Goal: Task Accomplishment & Management: Complete application form

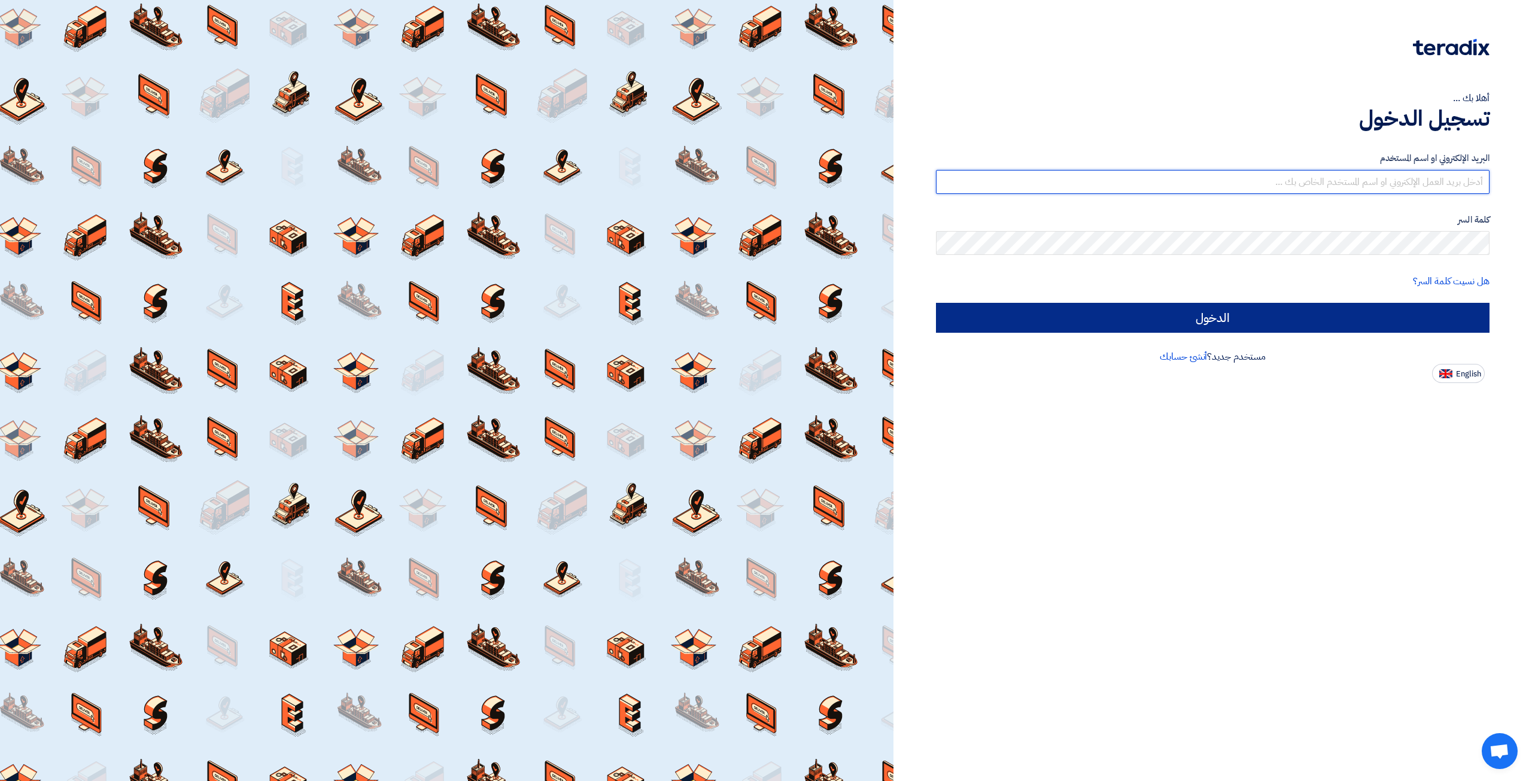
type input "[EMAIL_ADDRESS][DOMAIN_NAME]"
click at [1283, 310] on input "الدخول" at bounding box center [1213, 318] width 554 height 30
type input "Sign in"
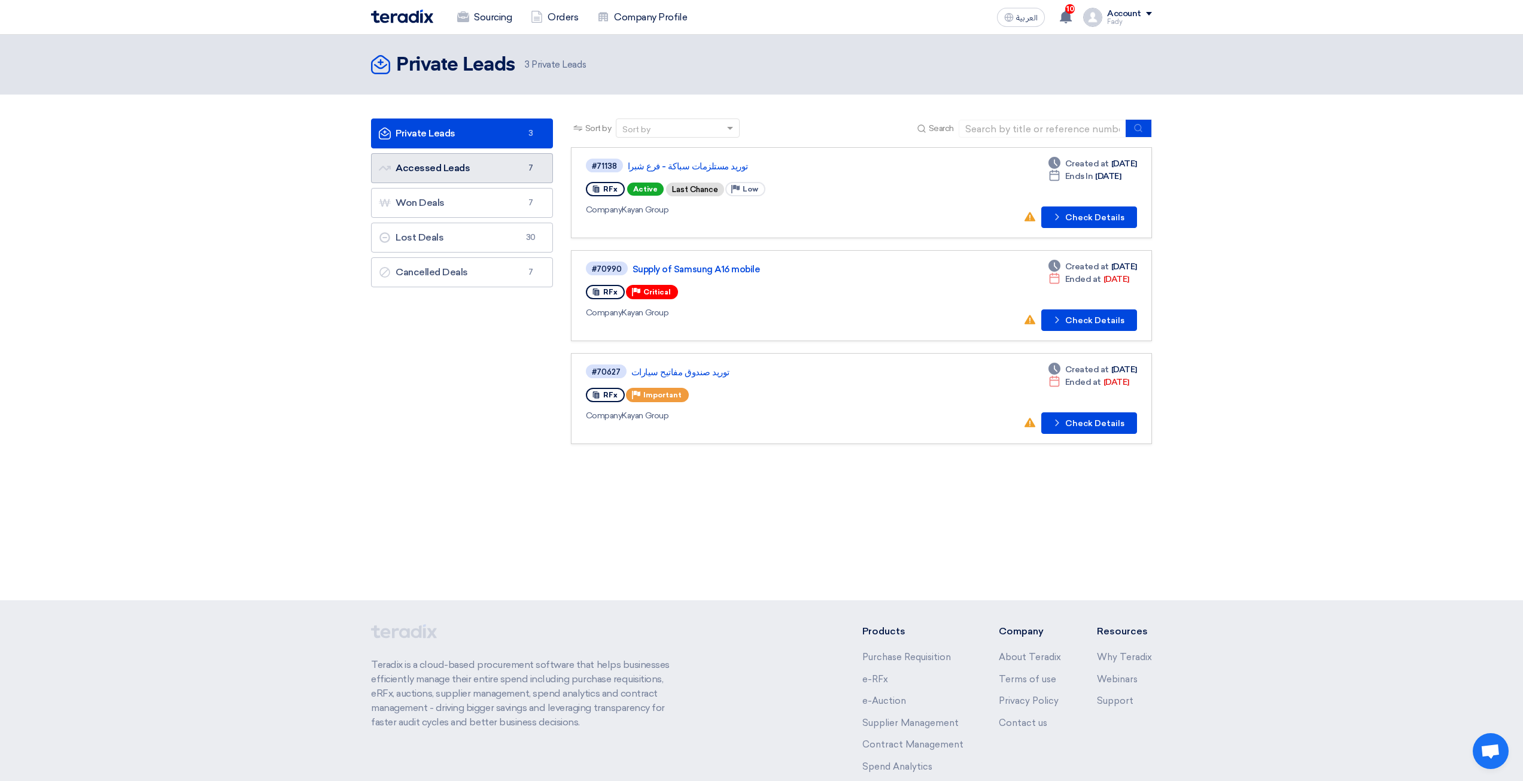
click at [446, 168] on link "Accessed Leads Accessed Leads 7" at bounding box center [462, 168] width 182 height 30
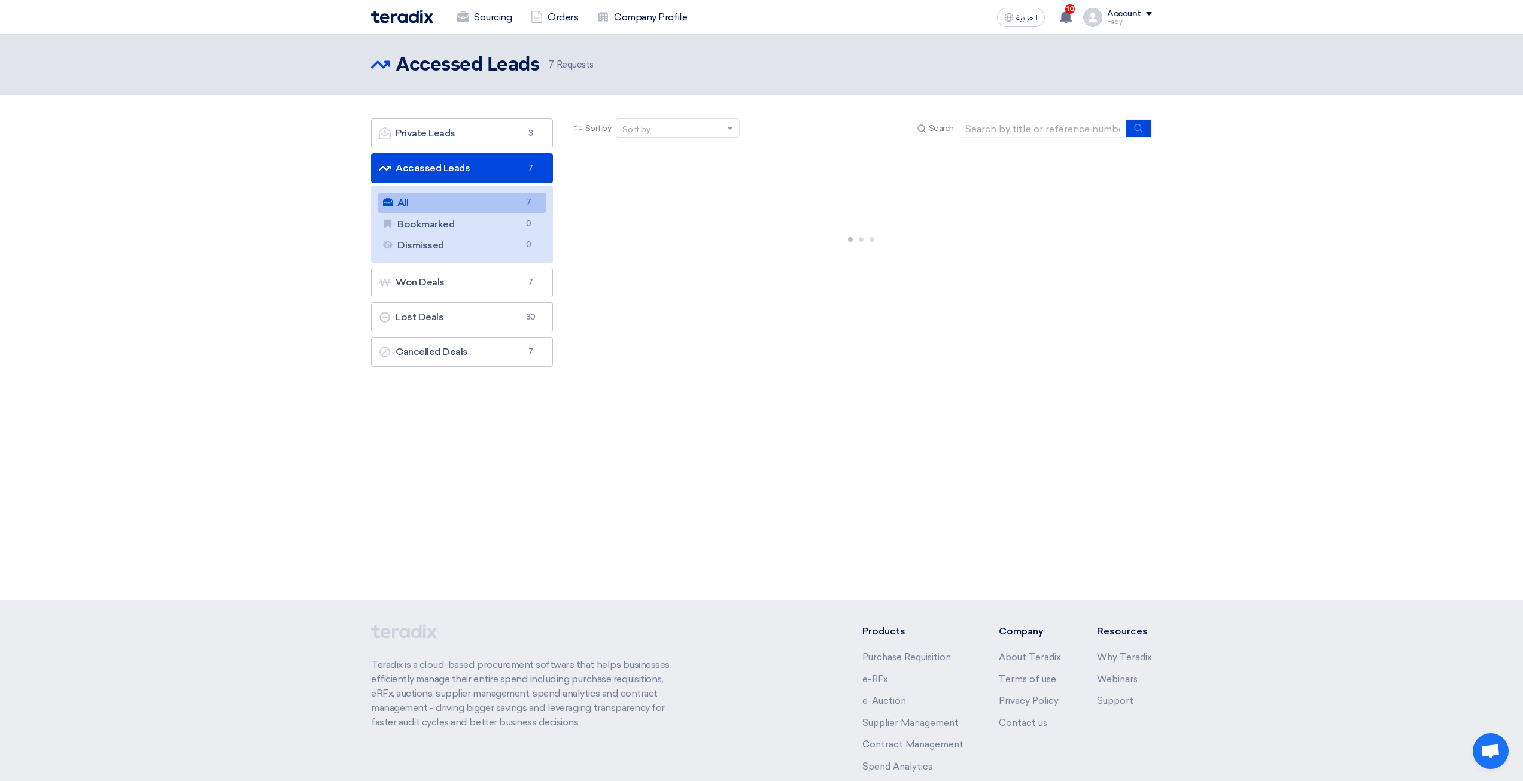
drag, startPoint x: 446, startPoint y: 168, endPoint x: 783, endPoint y: 133, distance: 338.1
click at [783, 133] on div "Sort by Sort by Search" at bounding box center [861, 132] width 581 height 29
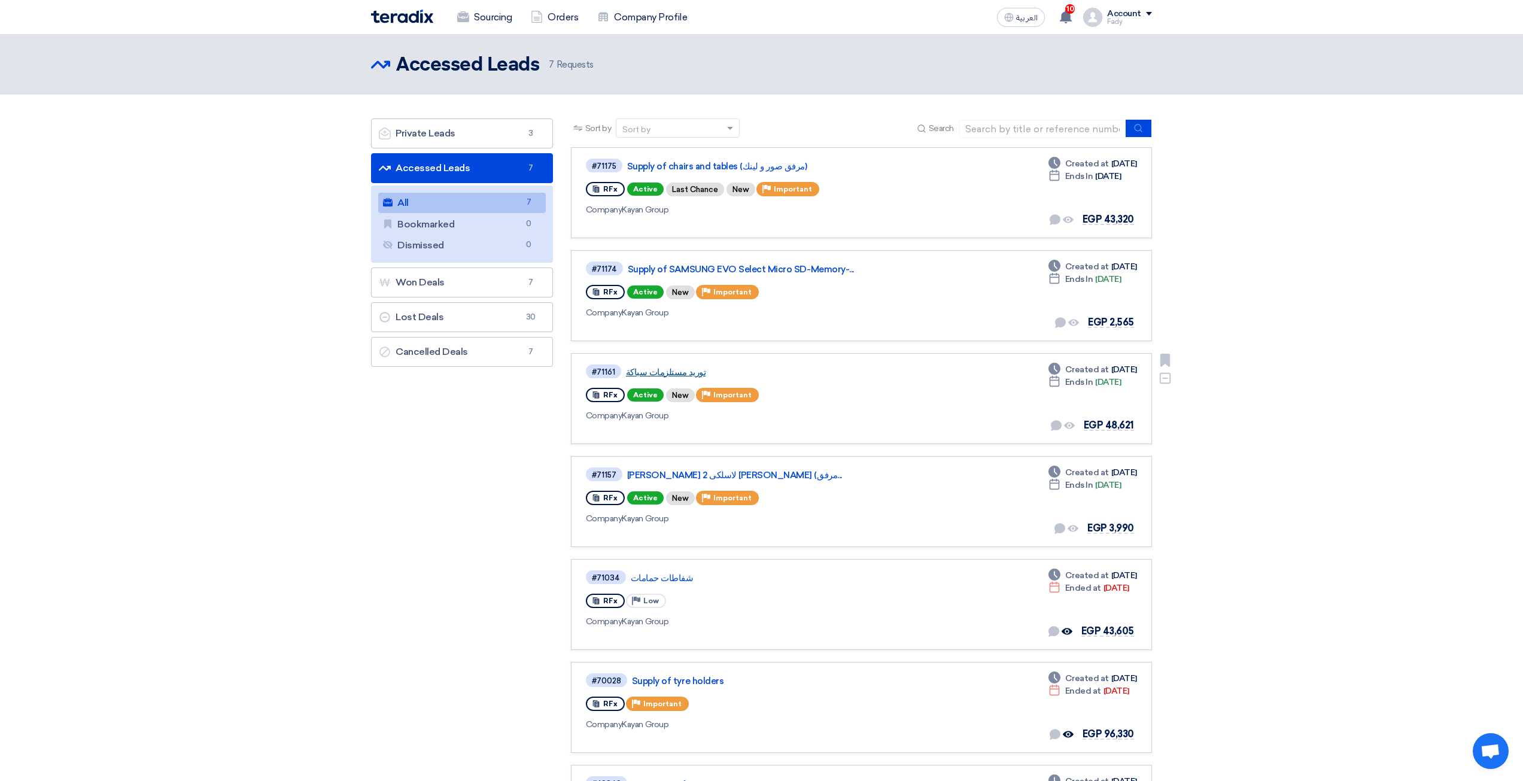
click at [691, 373] on link "توريد مستلزمات سباكة" at bounding box center [775, 372] width 299 height 11
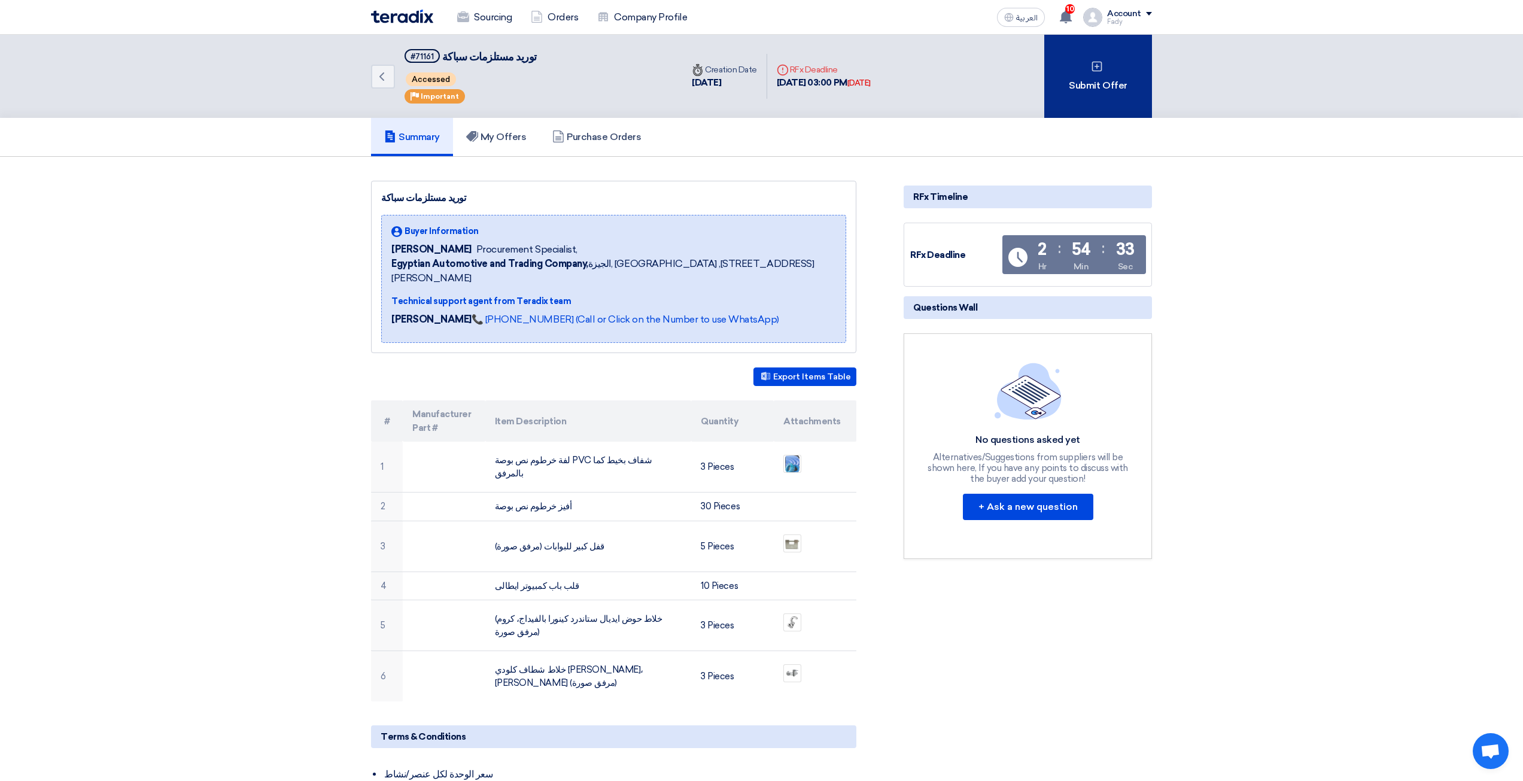
click at [1129, 73] on div "Submit Offer" at bounding box center [1098, 76] width 108 height 83
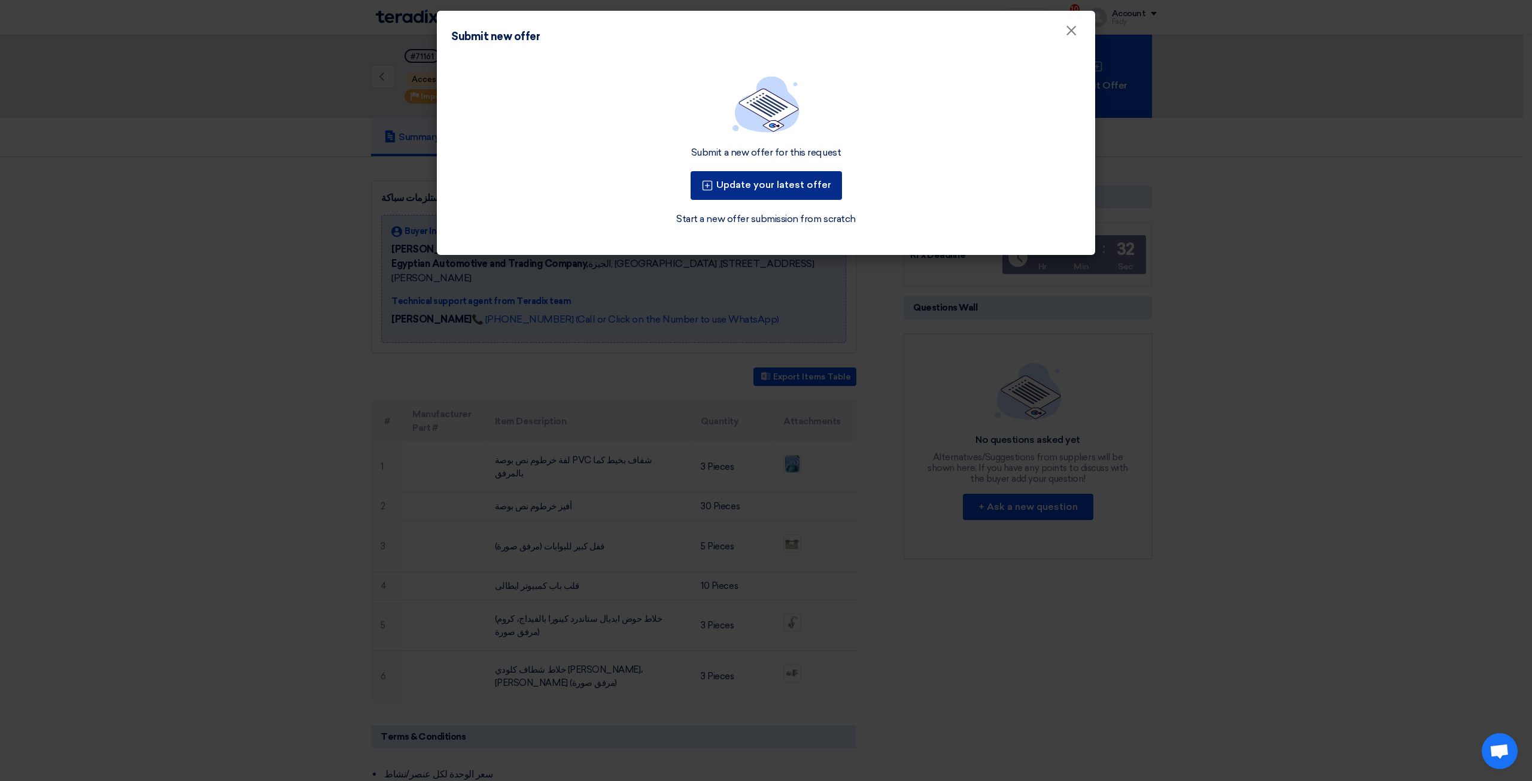
click at [771, 193] on button "Update your latest offer" at bounding box center [766, 185] width 151 height 29
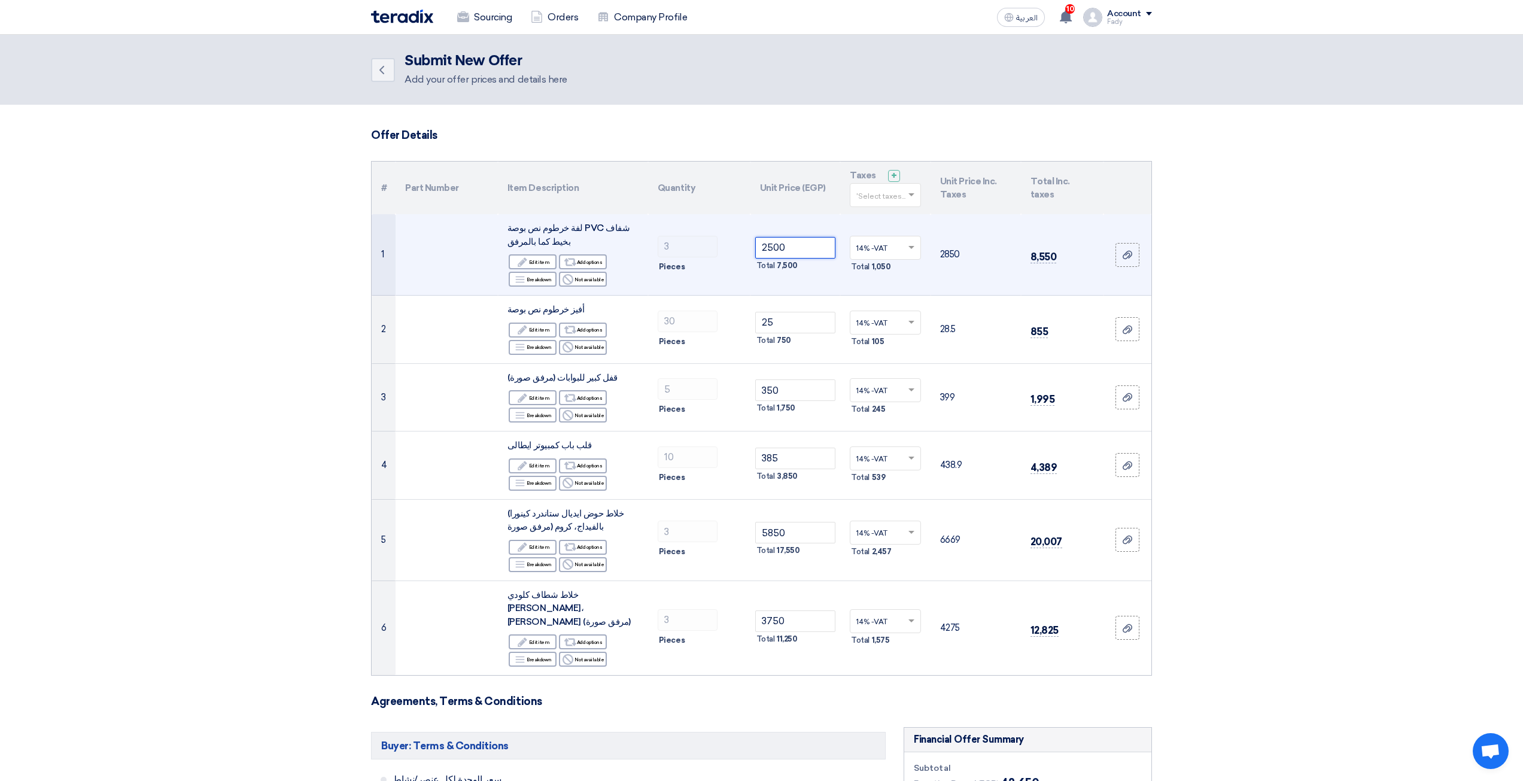
click at [809, 254] on input "2500" at bounding box center [795, 248] width 81 height 22
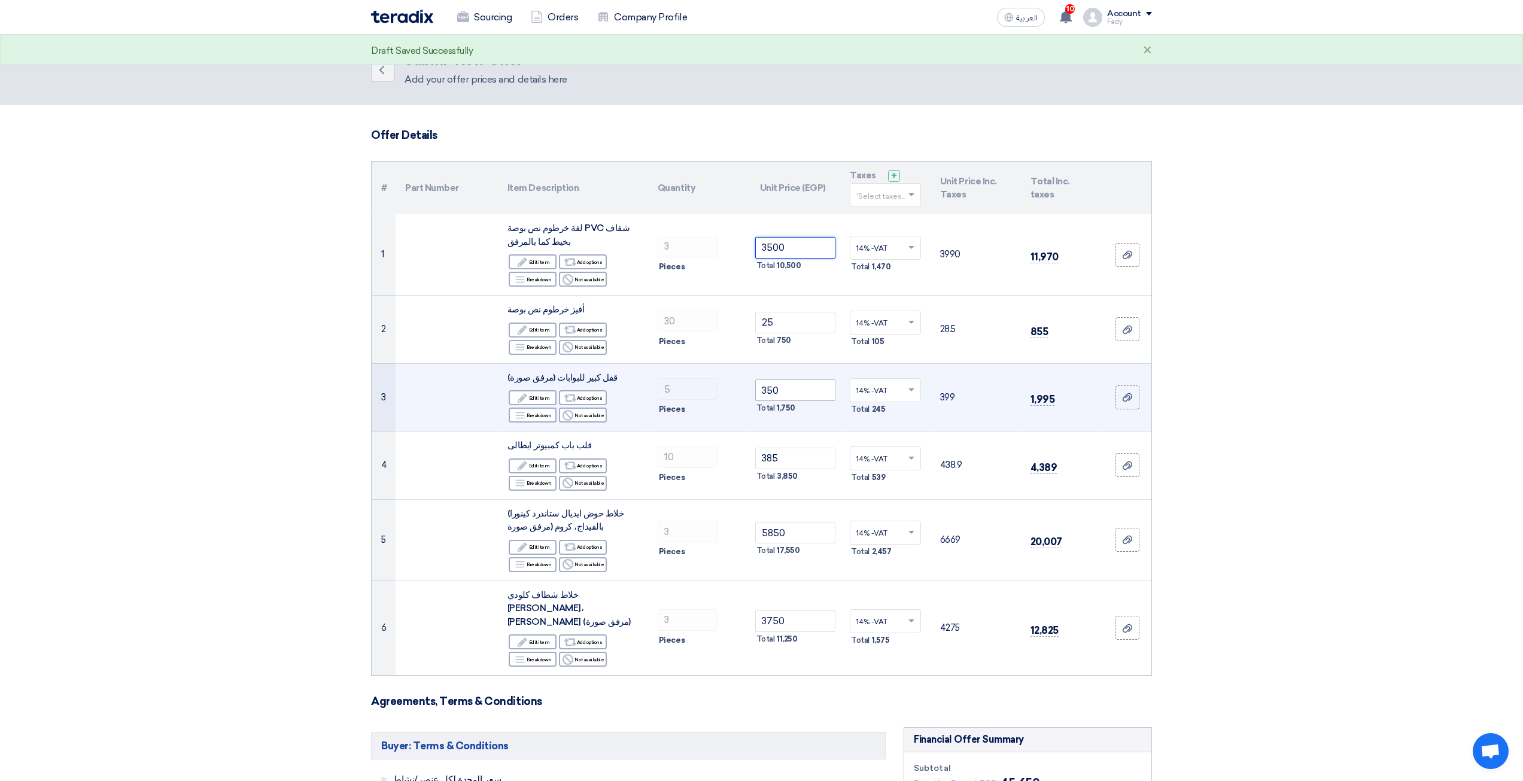
type input "3500"
click at [812, 393] on input "350" at bounding box center [795, 390] width 81 height 22
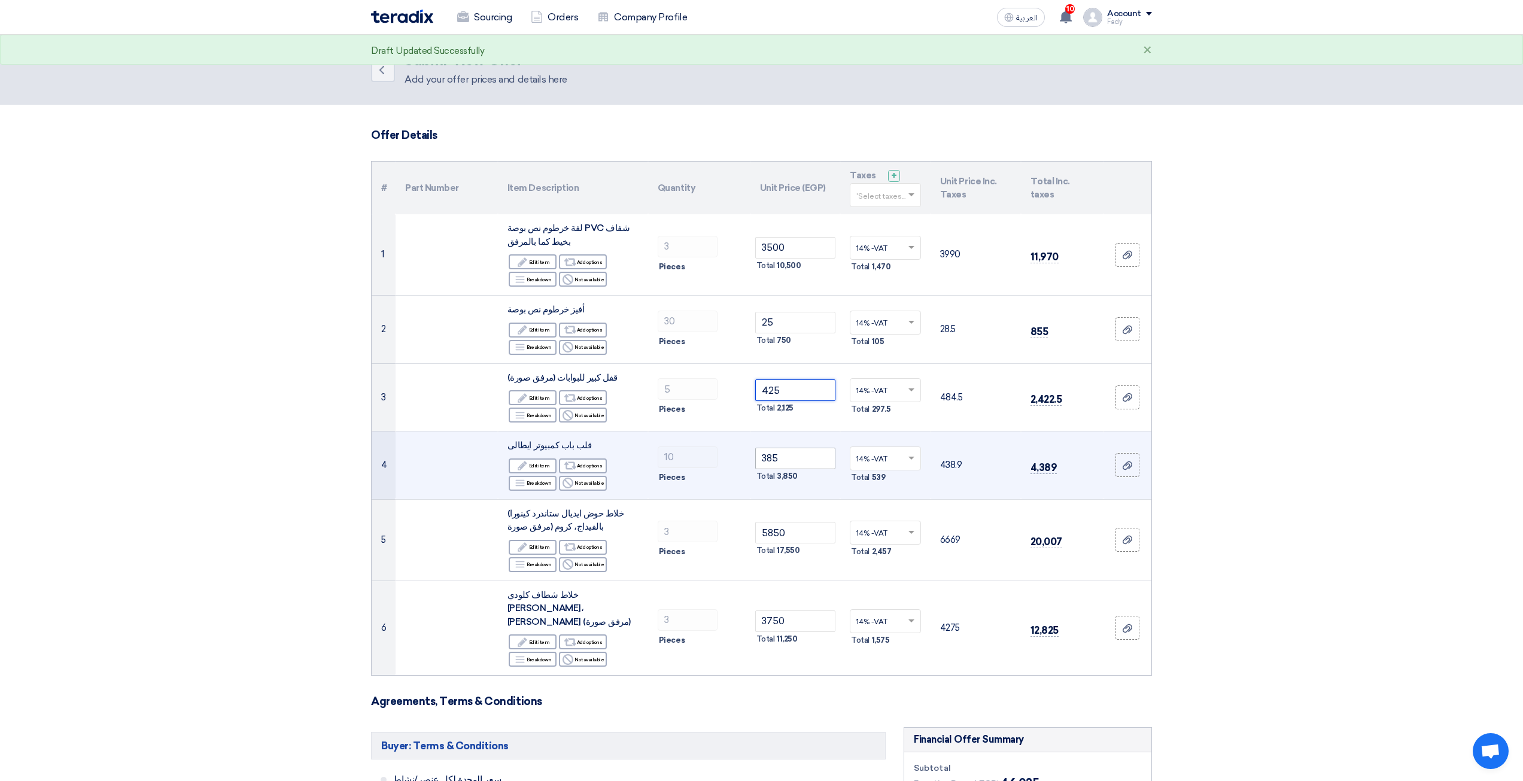
type input "425"
click at [779, 455] on input "385" at bounding box center [795, 459] width 81 height 22
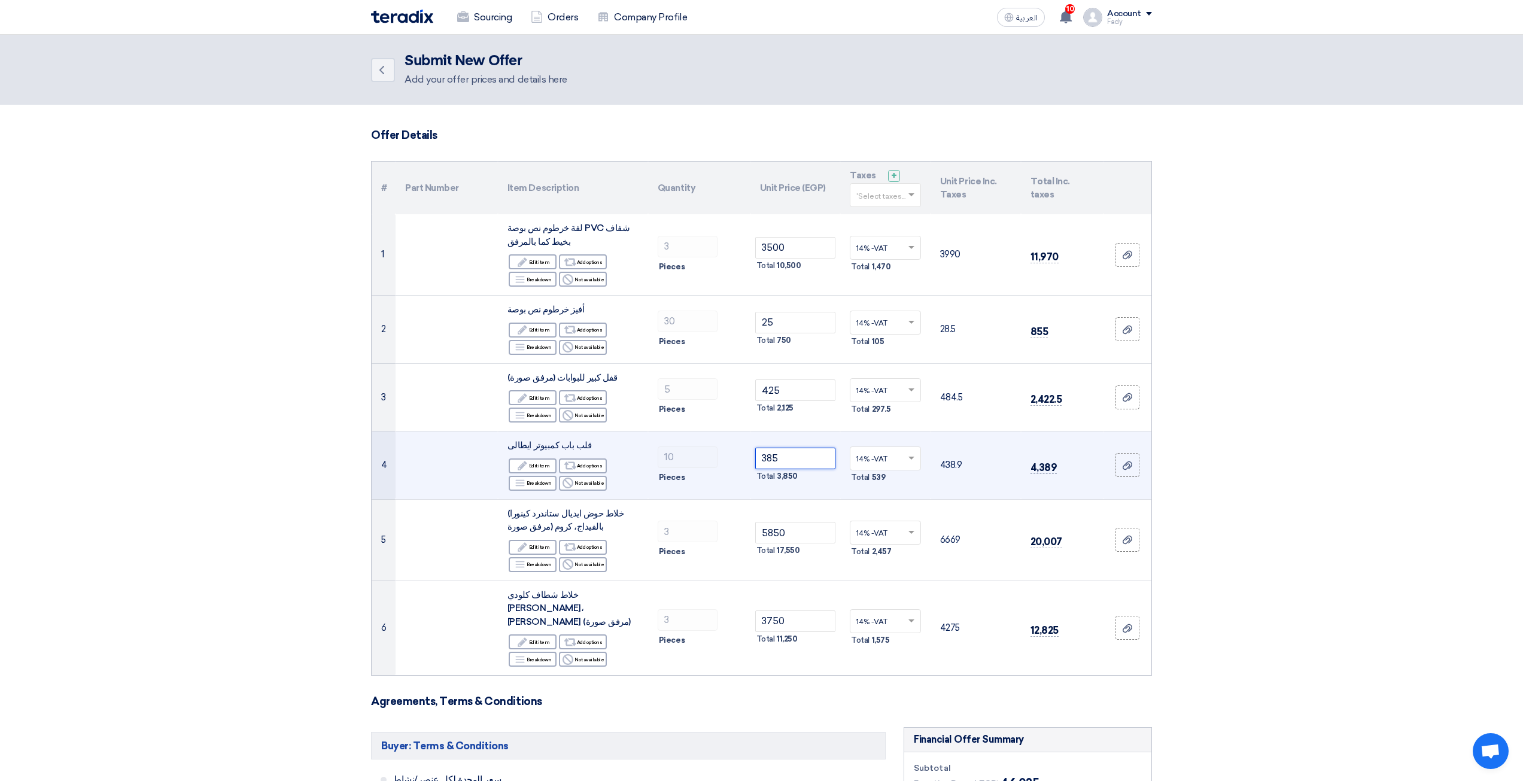
click at [779, 455] on input "385" at bounding box center [795, 459] width 81 height 22
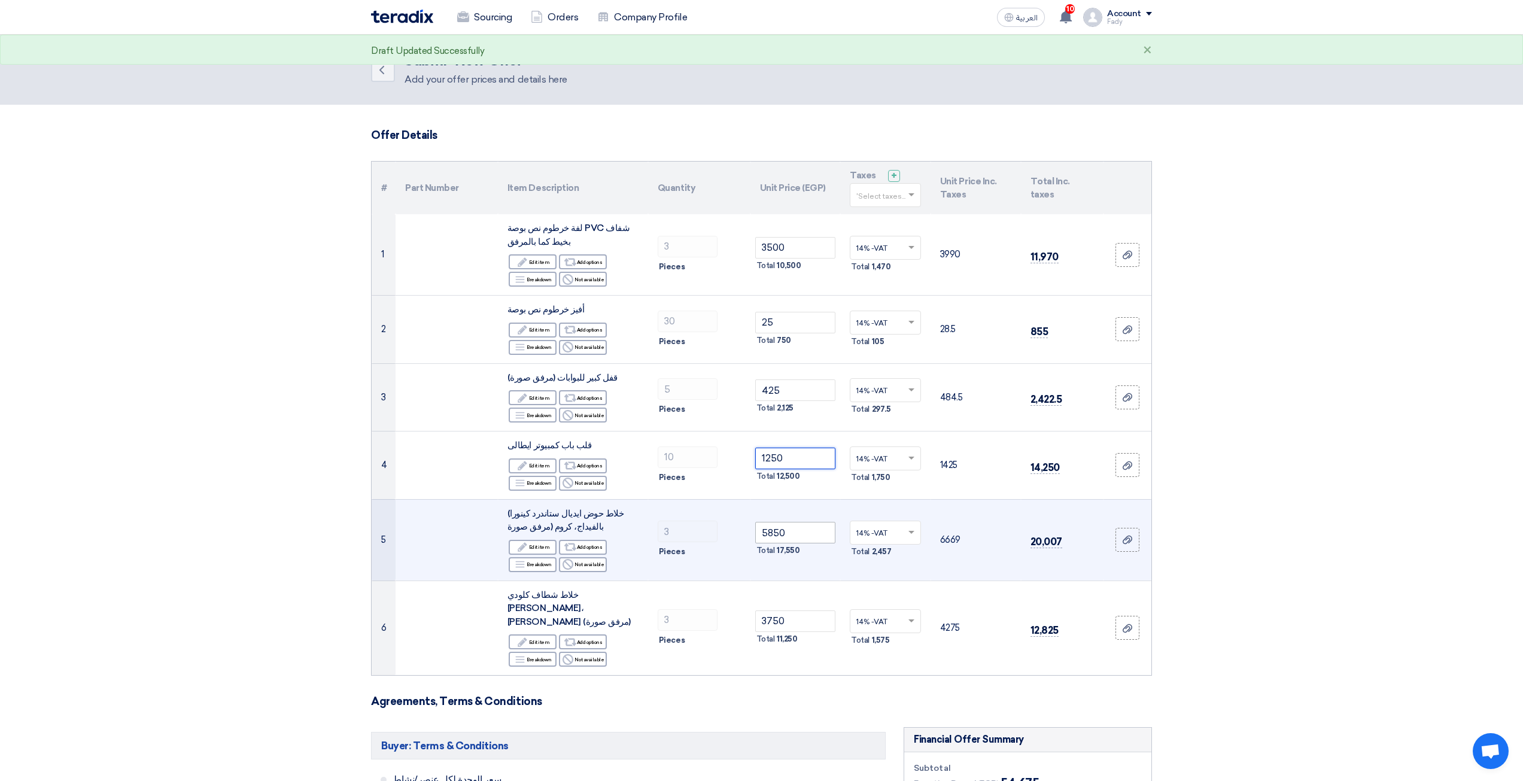
type input "1250"
click at [816, 539] on input "5850" at bounding box center [795, 533] width 81 height 22
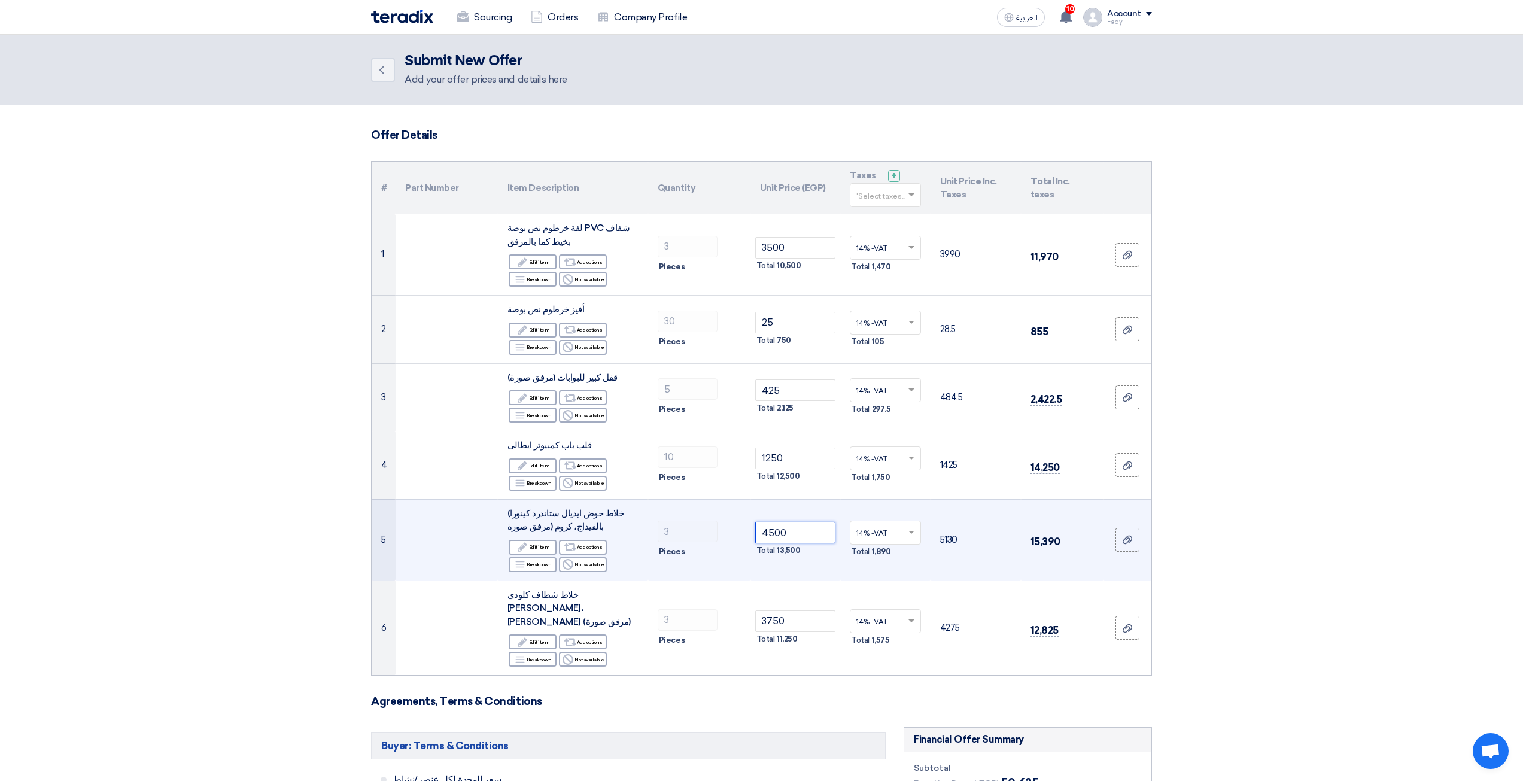
type input "4500"
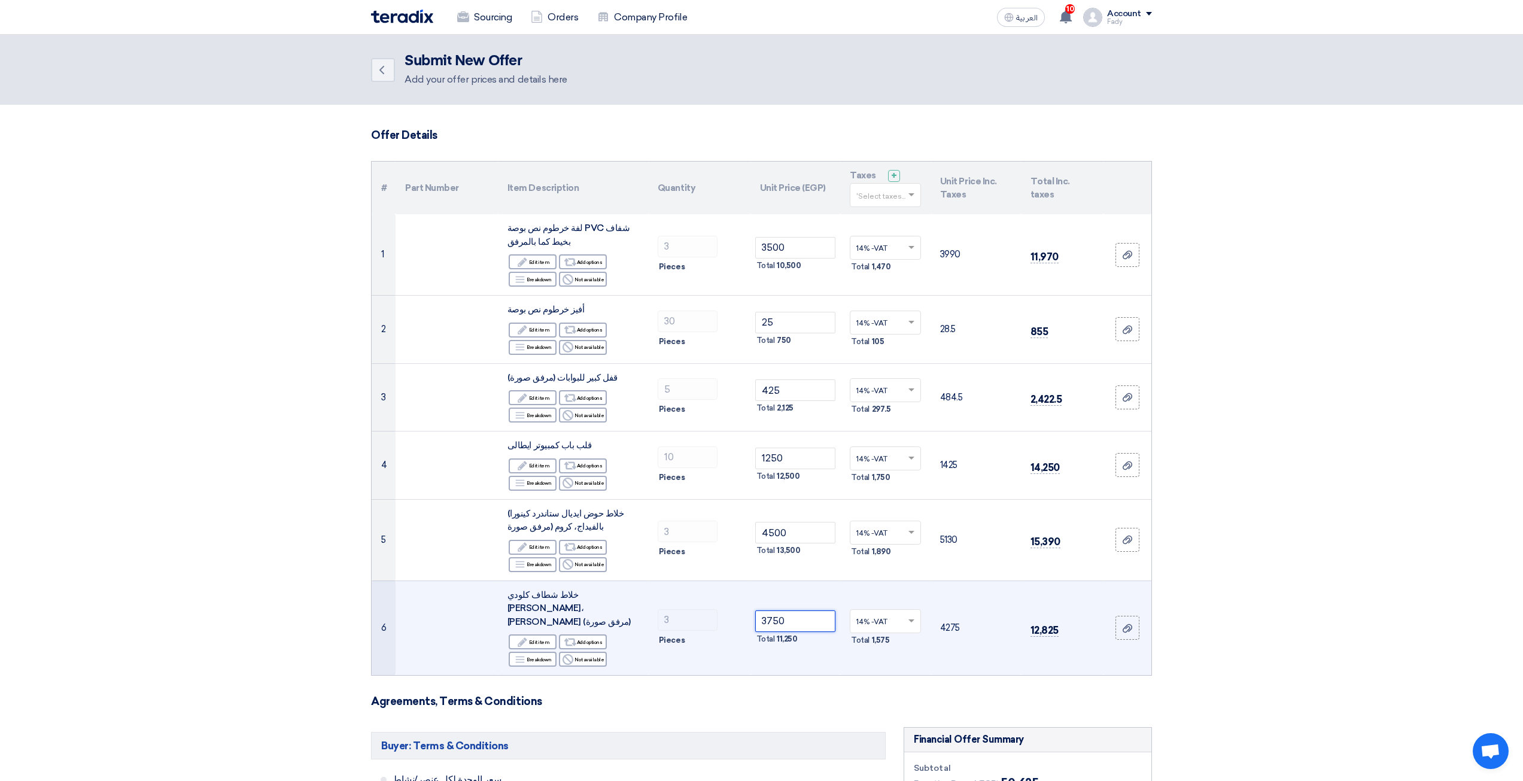
click at [793, 611] on input "3750" at bounding box center [795, 621] width 81 height 22
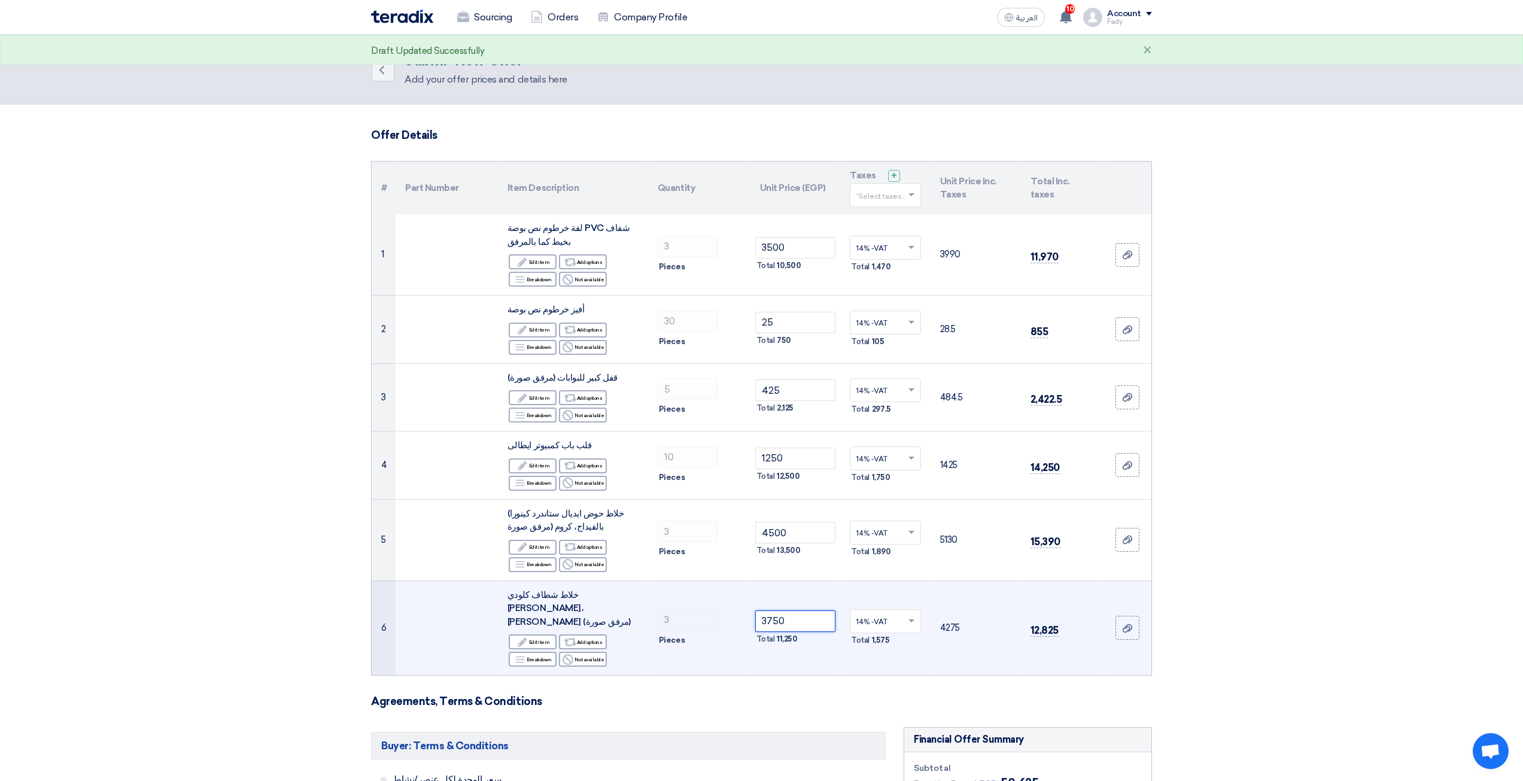
click at [793, 611] on input "3750" at bounding box center [795, 621] width 81 height 22
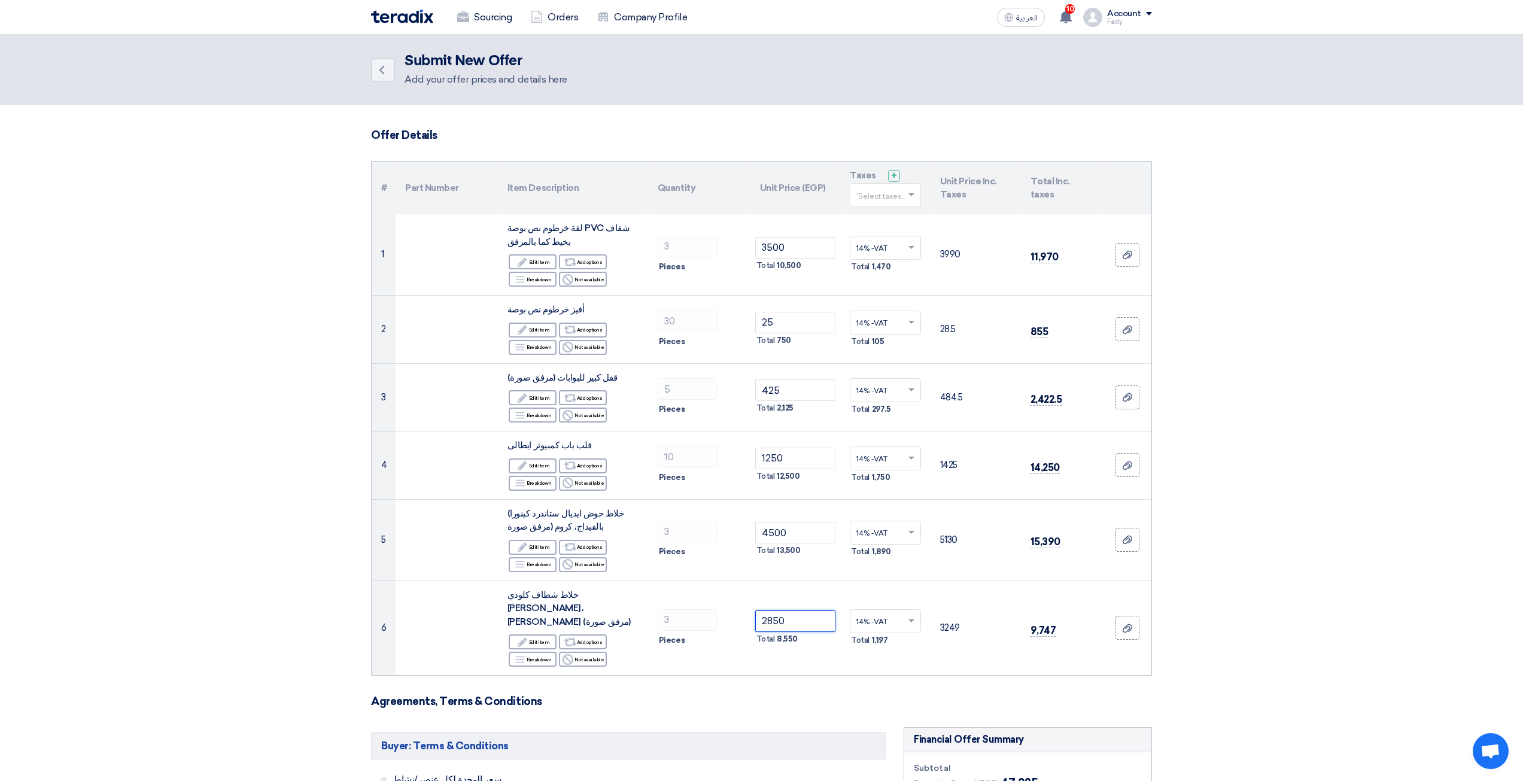
type input "2850"
click at [1210, 239] on section "Offer Details # Part Number Item Description Quantity Unit Price (EGP) Taxes + …" at bounding box center [761, 788] width 1523 height 1367
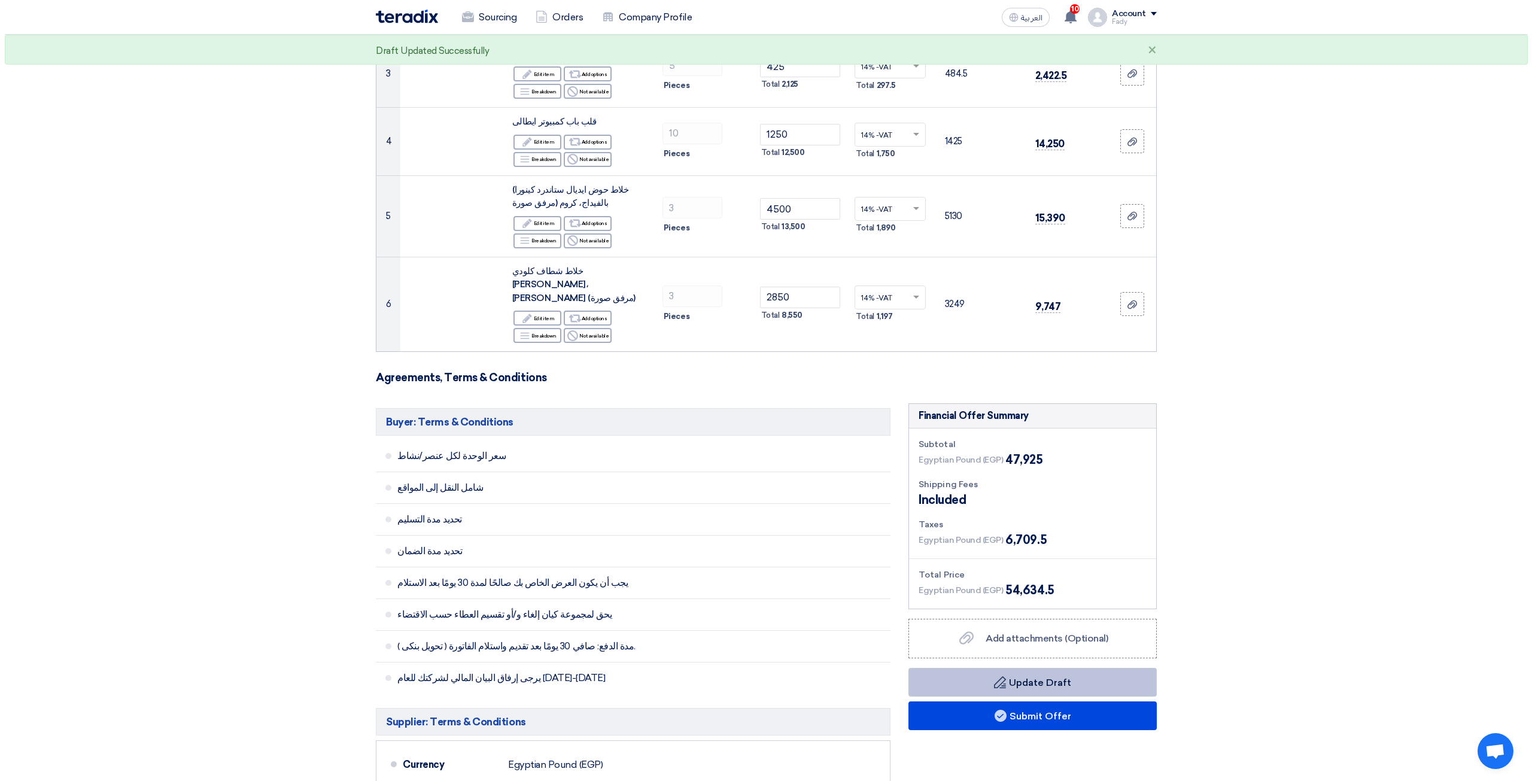
scroll to position [359, 0]
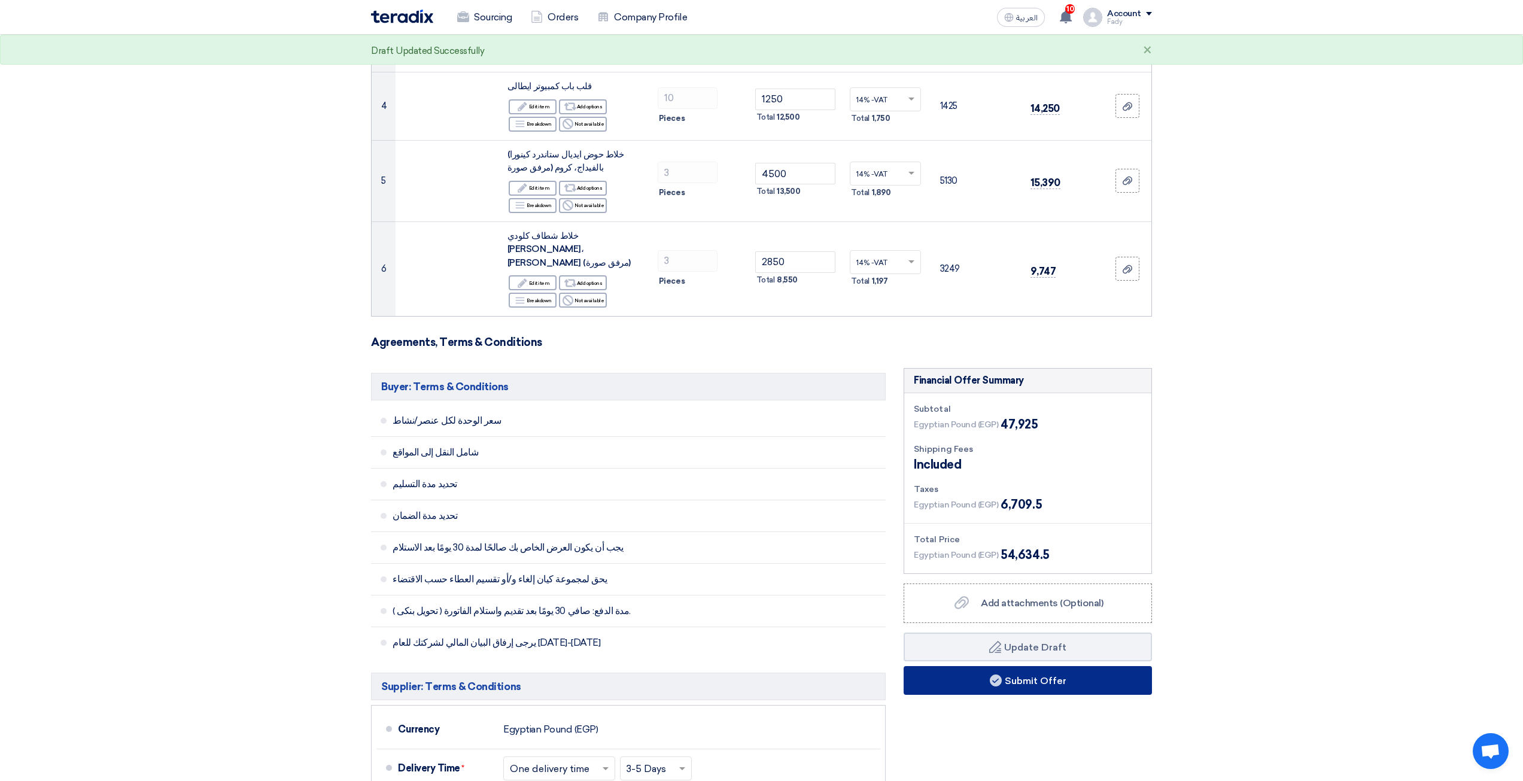
click at [1038, 675] on button "Submit Offer" at bounding box center [1028, 680] width 248 height 29
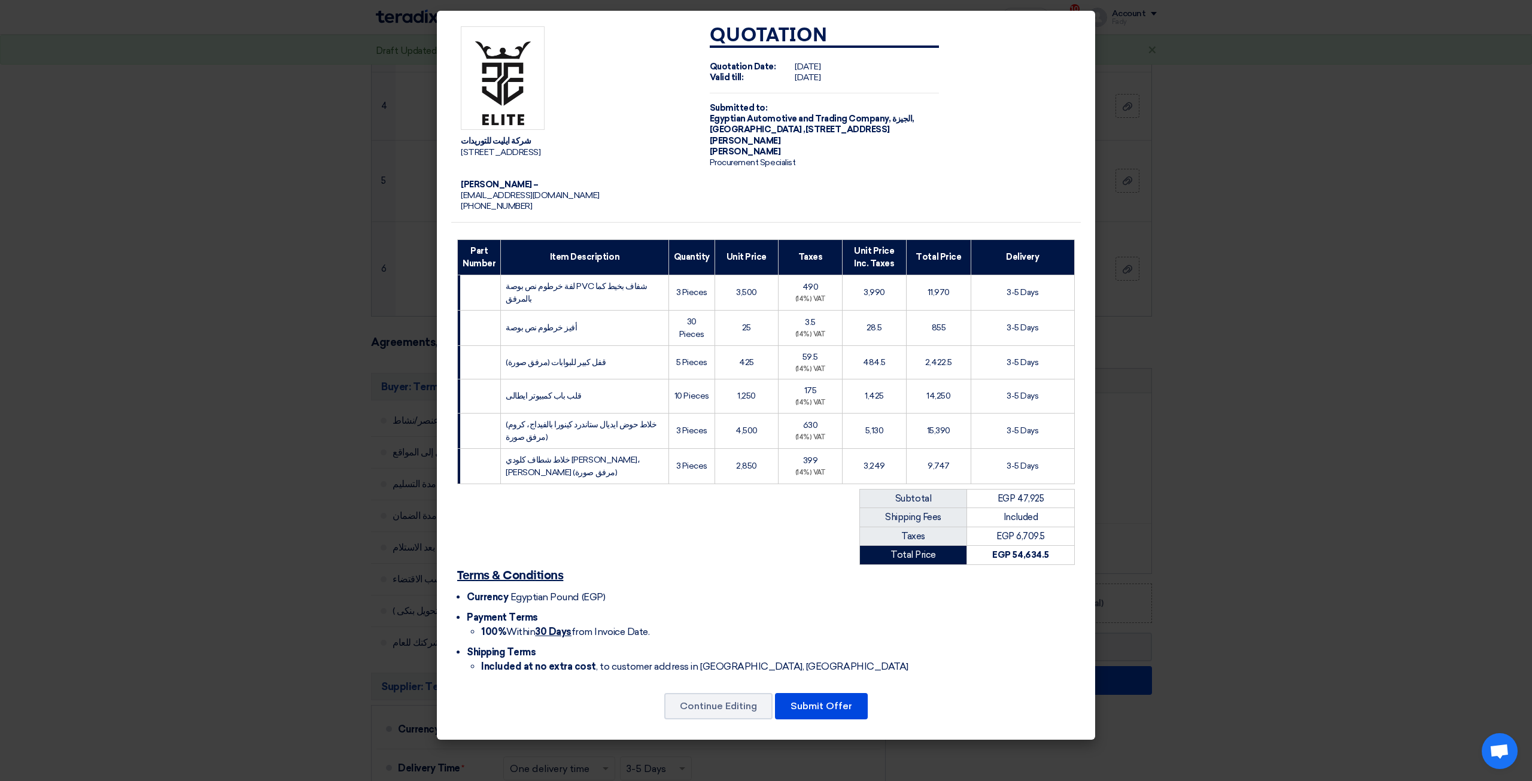
click at [868, 713] on div "Continue Editing Submit Offer" at bounding box center [766, 706] width 630 height 29
click at [854, 701] on button "Submit Offer" at bounding box center [821, 706] width 93 height 26
